Goal: Task Accomplishment & Management: Manage account settings

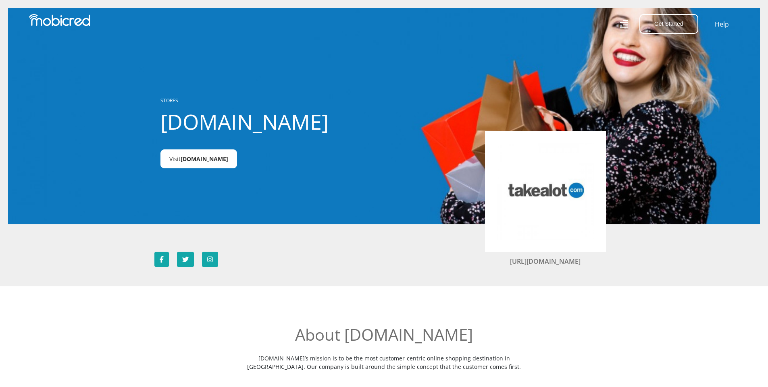
click at [192, 163] on span "[DOMAIN_NAME]" at bounding box center [205, 159] width 48 height 8
click at [623, 24] on icon at bounding box center [623, 24] width 8 height 12
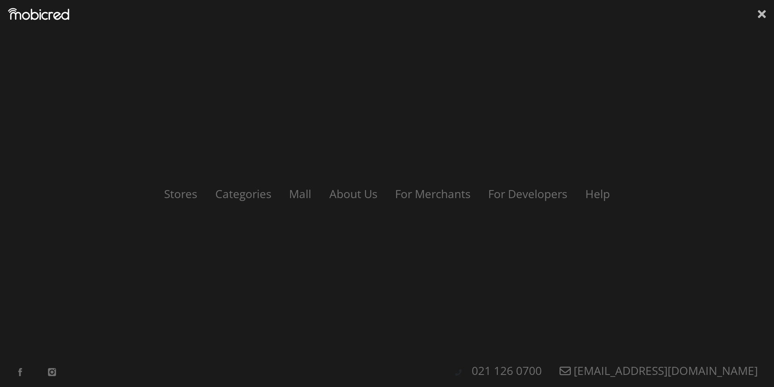
click at [762, 12] on icon at bounding box center [762, 14] width 8 height 12
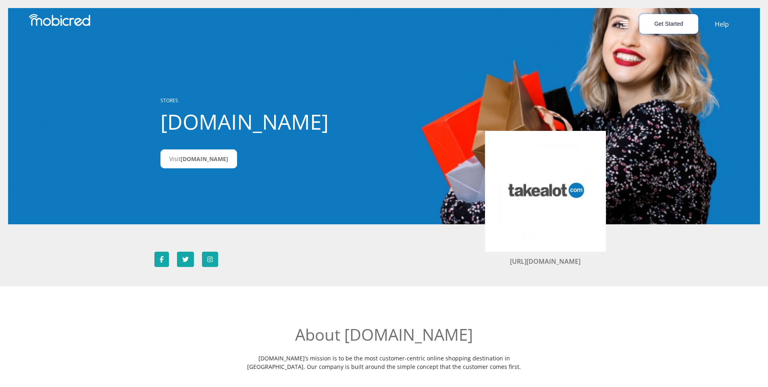
click at [673, 24] on button "Get Started" at bounding box center [668, 24] width 59 height 20
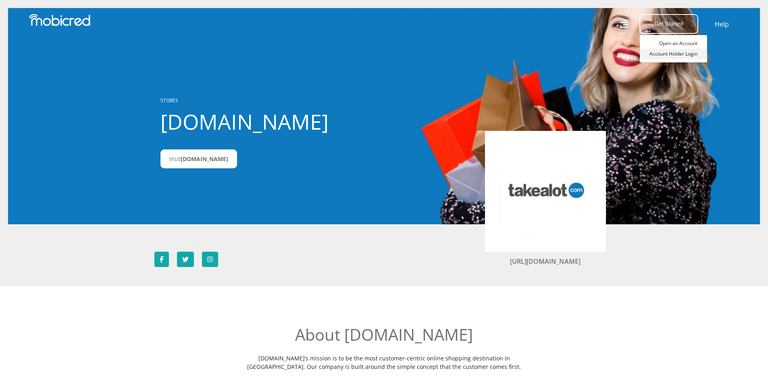
click at [667, 54] on link "Account Holder Login" at bounding box center [673, 54] width 67 height 10
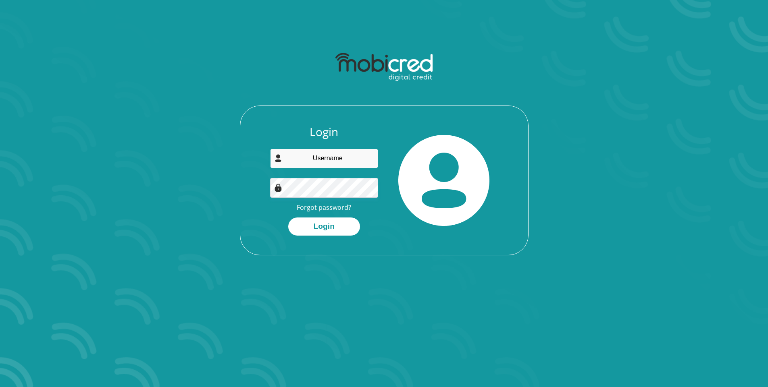
click at [337, 155] on input "email" at bounding box center [324, 159] width 108 height 20
type input "lozahsivile@gmail.com"
click at [336, 226] on button "Login" at bounding box center [324, 227] width 72 height 18
